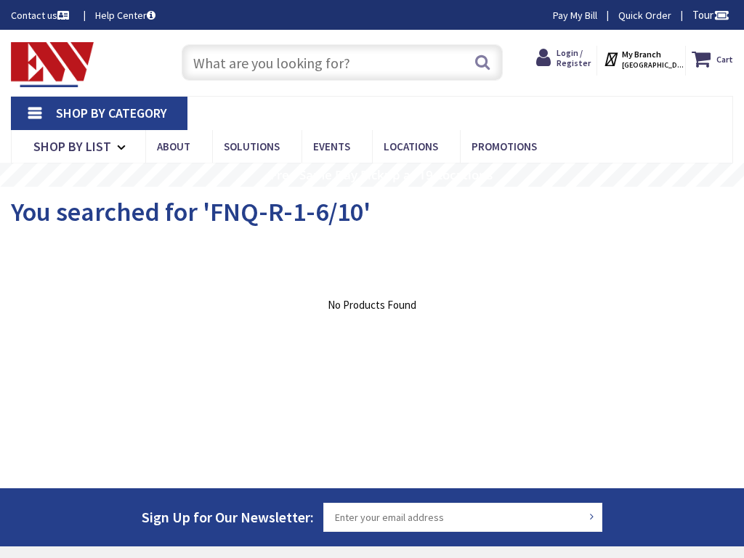
type input "[STREET_ADDRESS][PERSON_NAME][US_STATE]"
